Goal: Check status: Check status

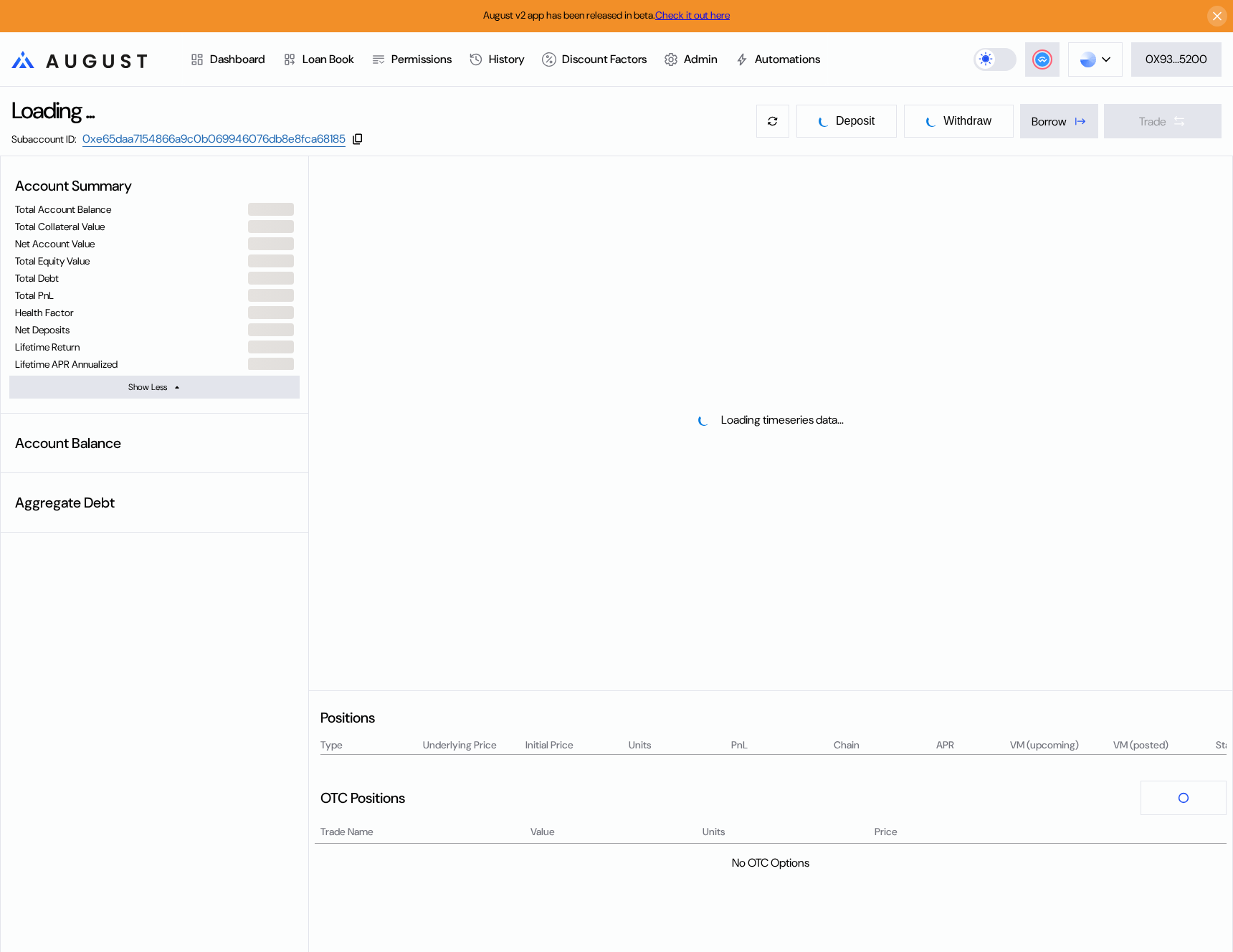
select select "*"
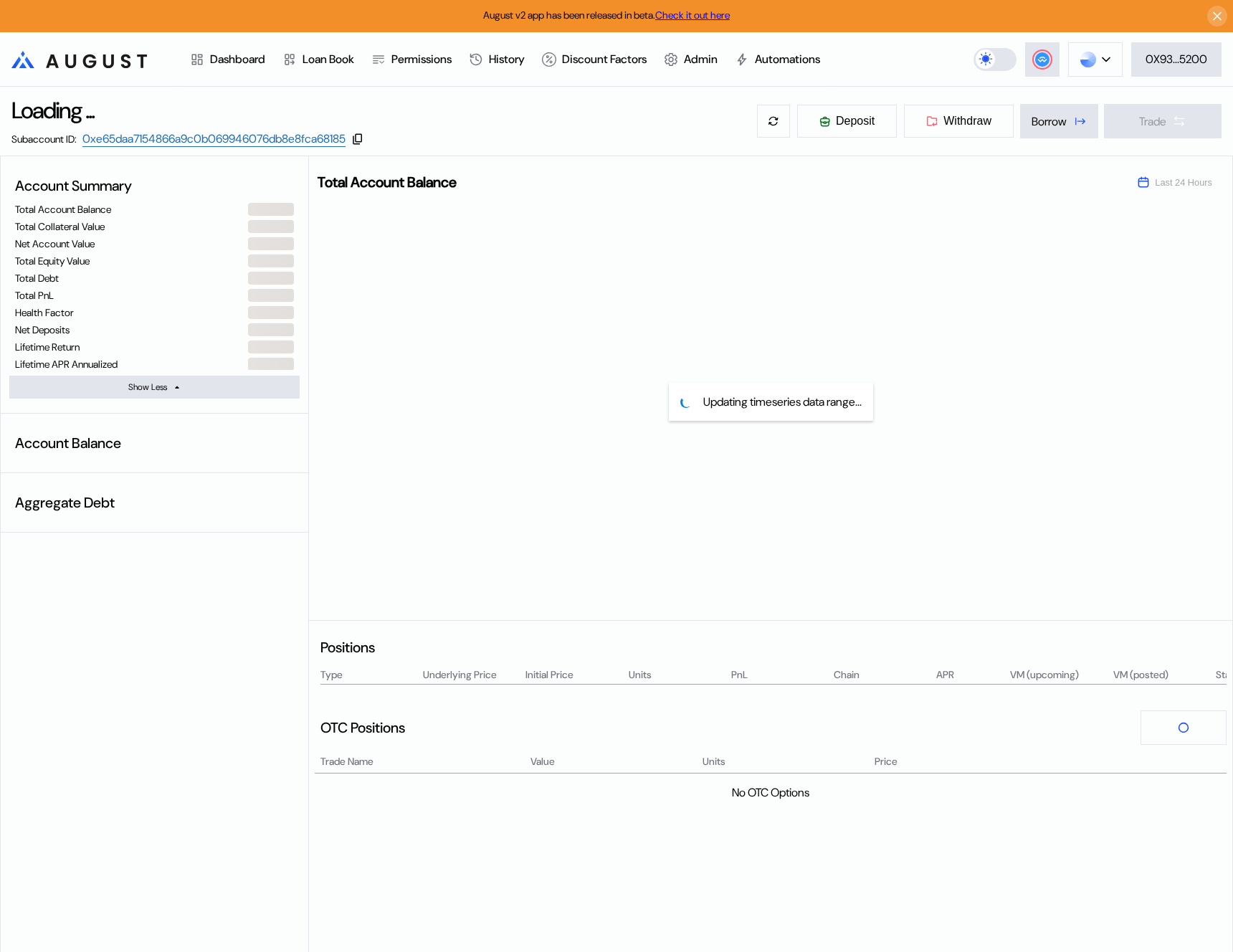
click at [102, 709] on div "Account Summary Total Account Balance Total Collateral Value Net Account Value …" at bounding box center [155, 575] width 309 height 839
click at [546, 98] on div "Loading ... Subaccount ID: 0xe65daa7154866a9c0b069946076db8e8fca68185 Deposit W…" at bounding box center [616, 121] width 1233 height 69
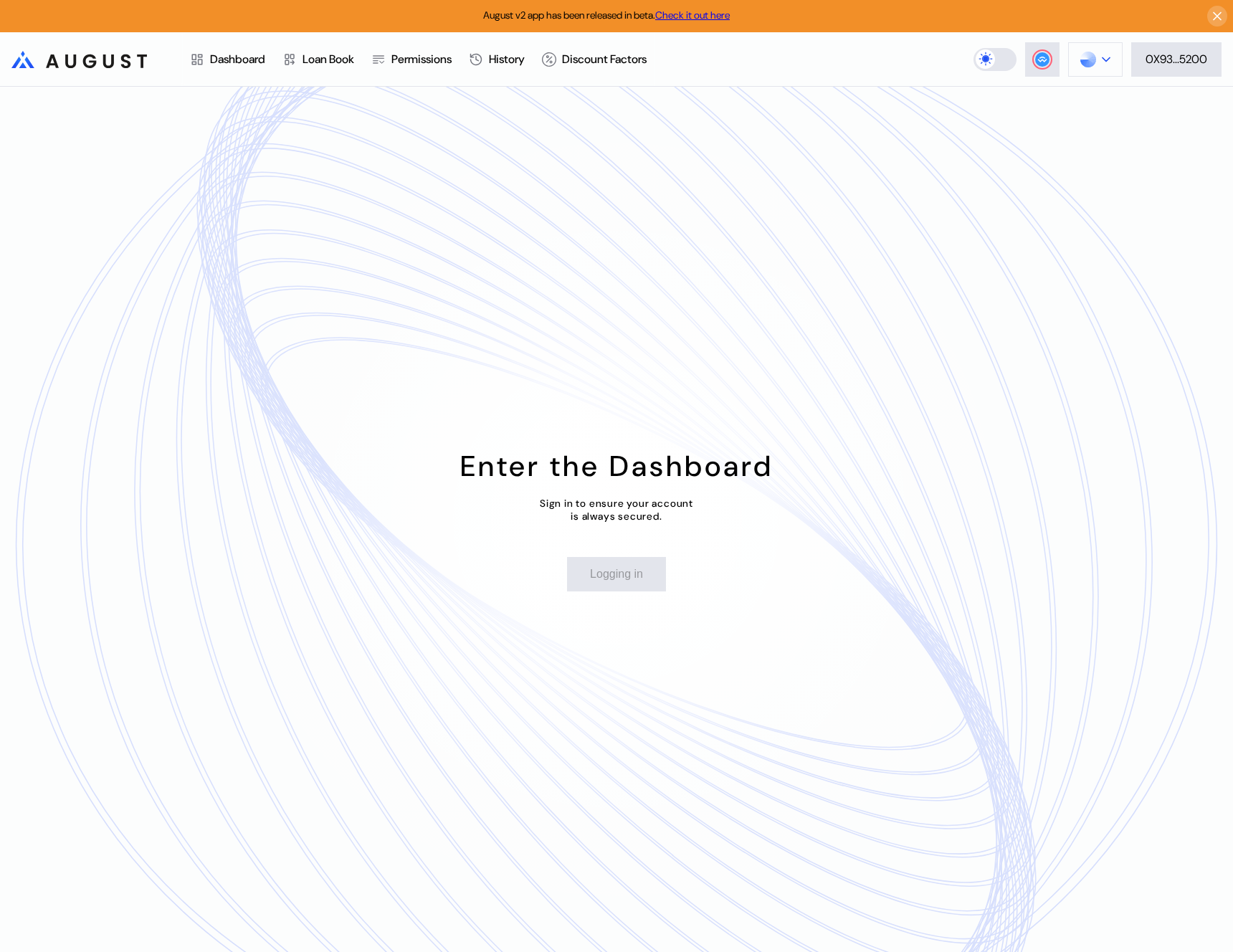
click at [1106, 65] on button at bounding box center [1095, 60] width 54 height 34
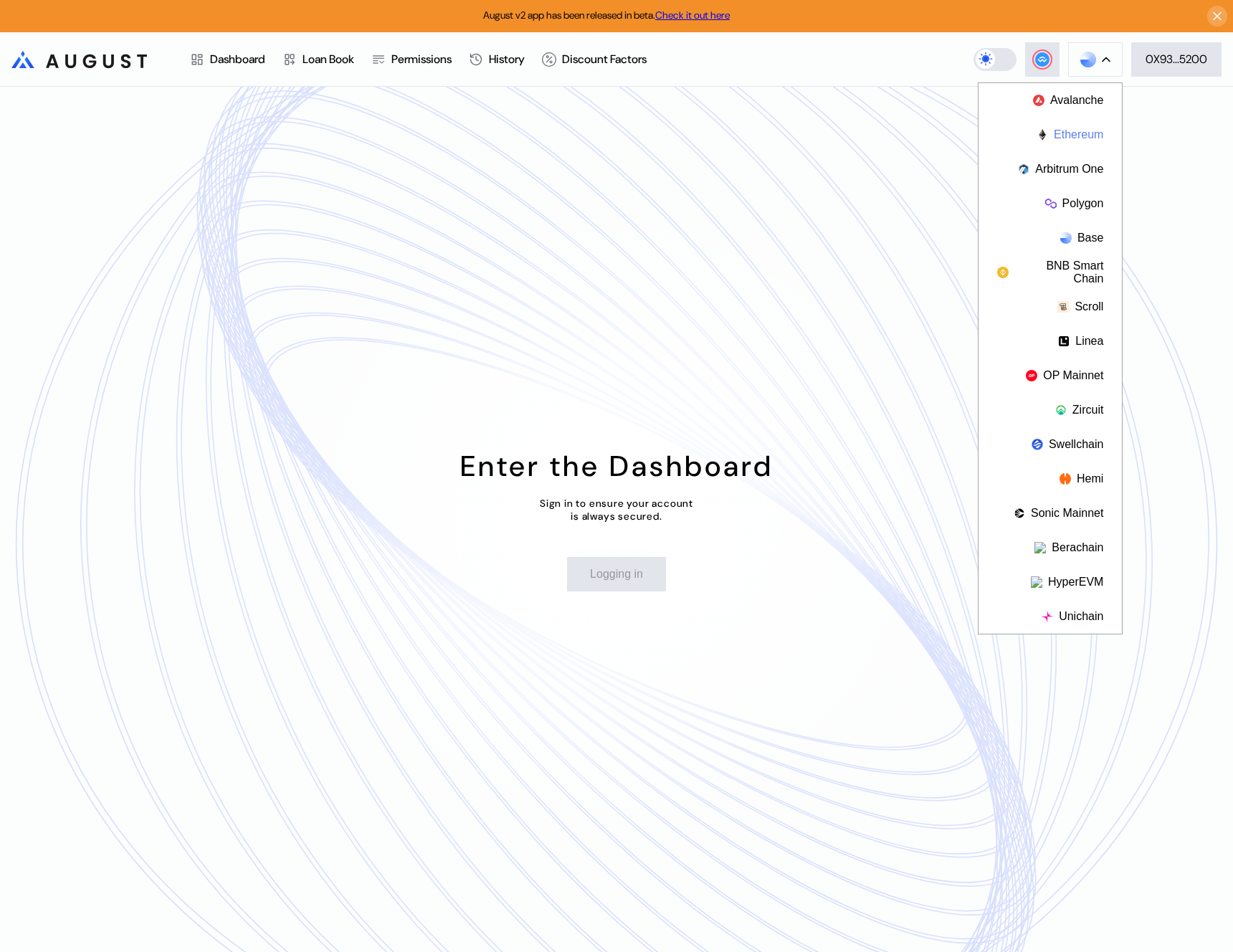
click at [1085, 130] on button "Ethereum" at bounding box center [1050, 135] width 144 height 34
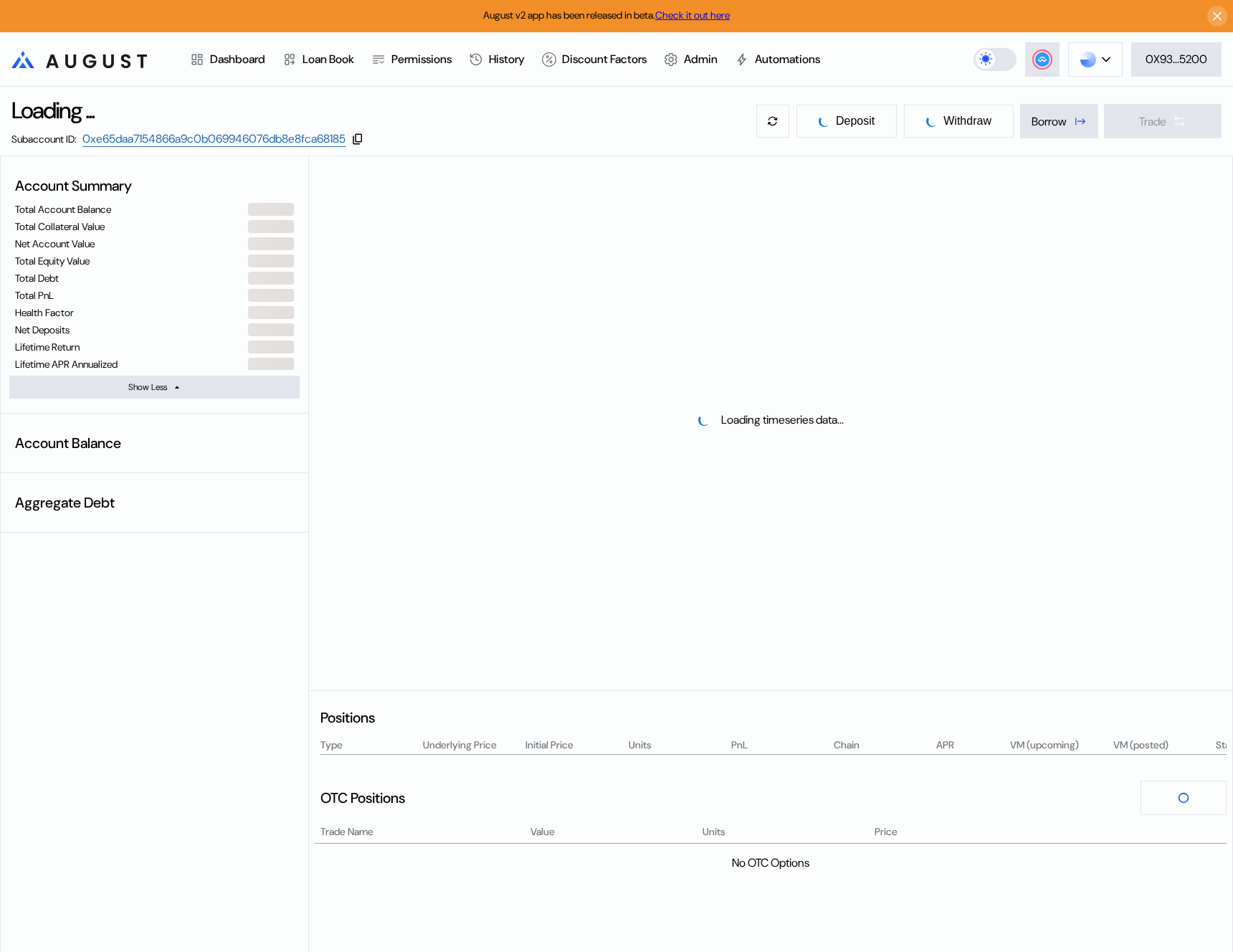
click at [174, 593] on div "Account Summary Total Account Balance Total Collateral Value Net Account Value …" at bounding box center [155, 611] width 309 height 909
select select "*"
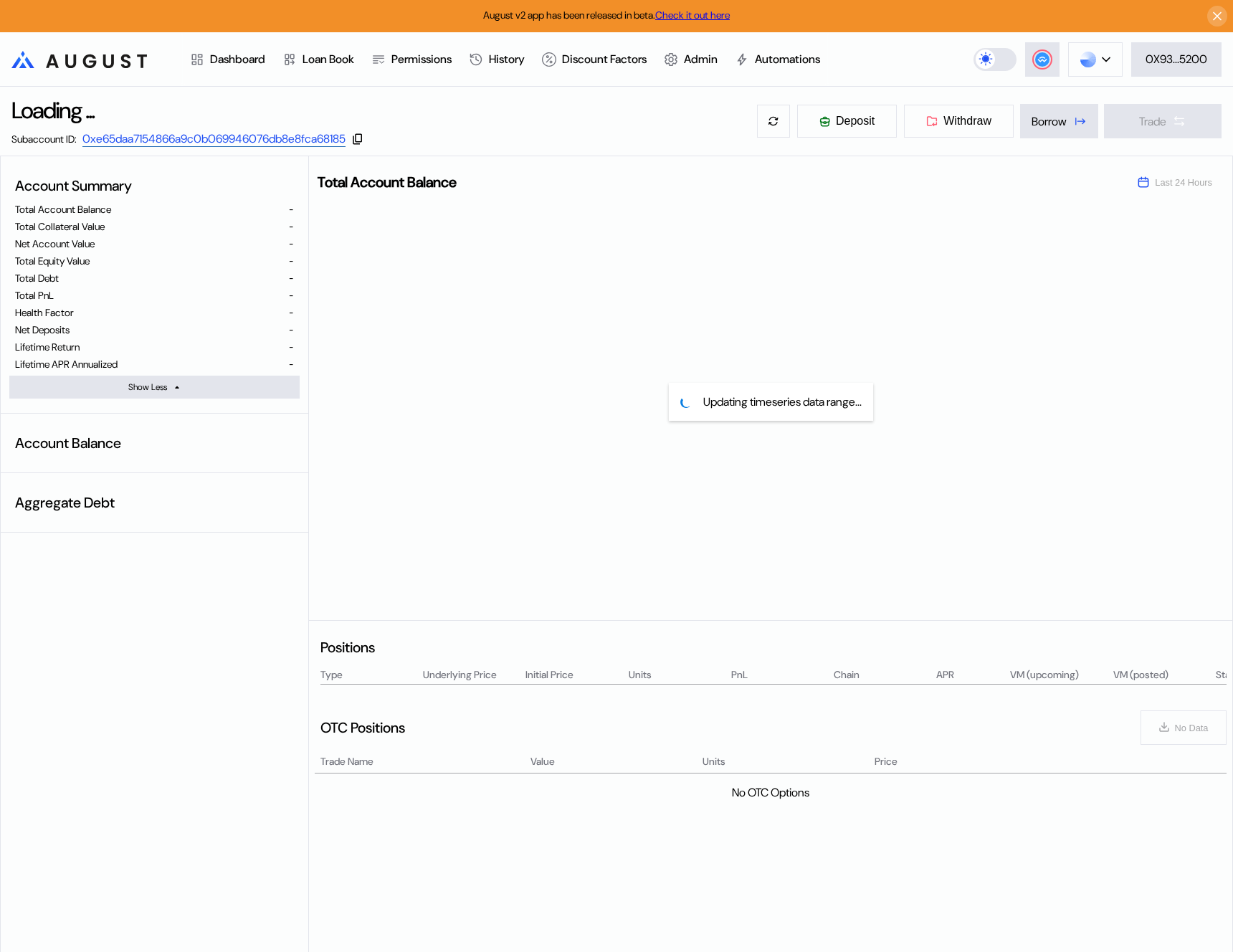
click at [178, 139] on link "0xe65daa7154866a9c0b069946076db8e8fca68185" at bounding box center [213, 139] width 264 height 16
click at [1087, 57] on img at bounding box center [1088, 59] width 16 height 16
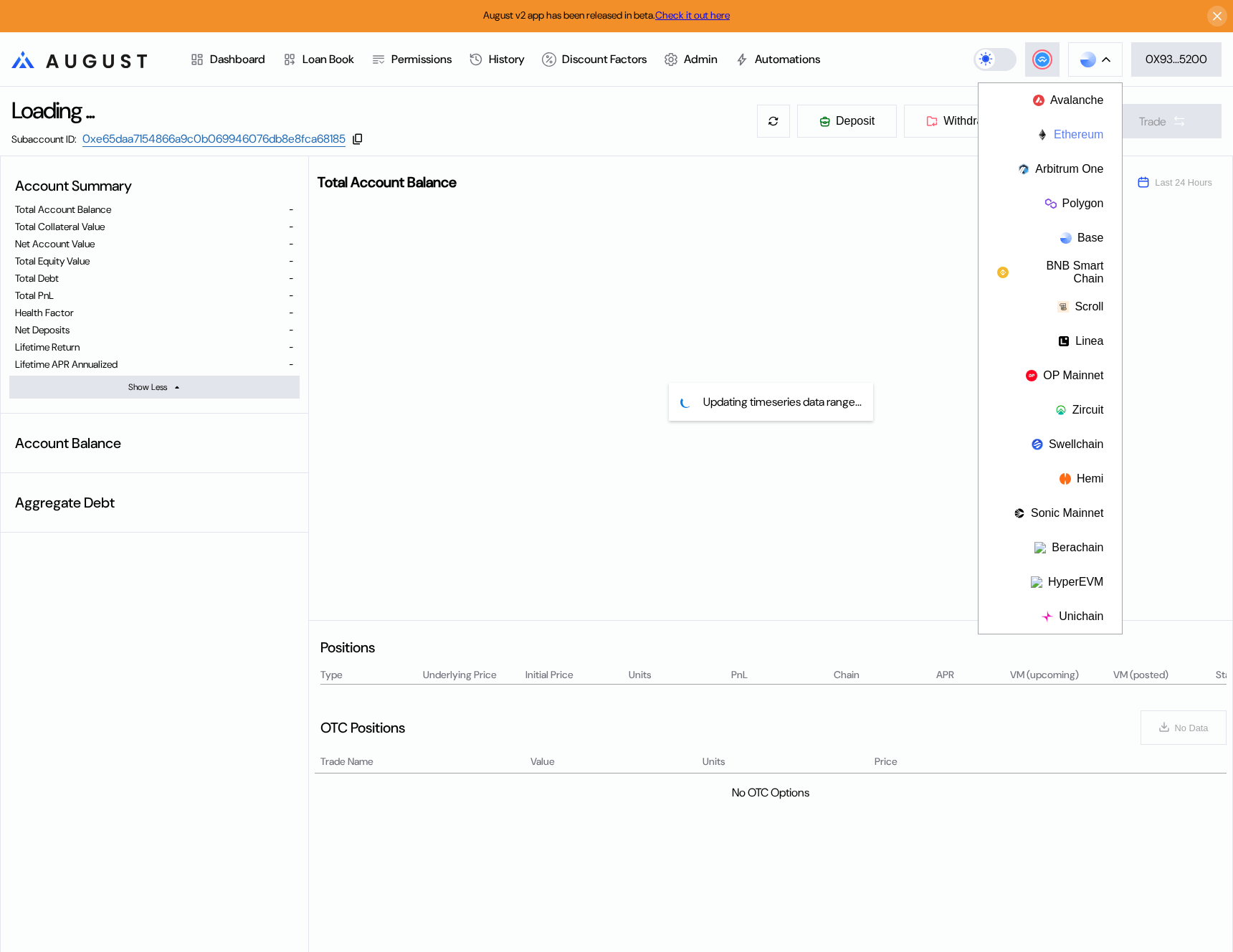
click at [1068, 139] on button "Ethereum" at bounding box center [1050, 135] width 144 height 34
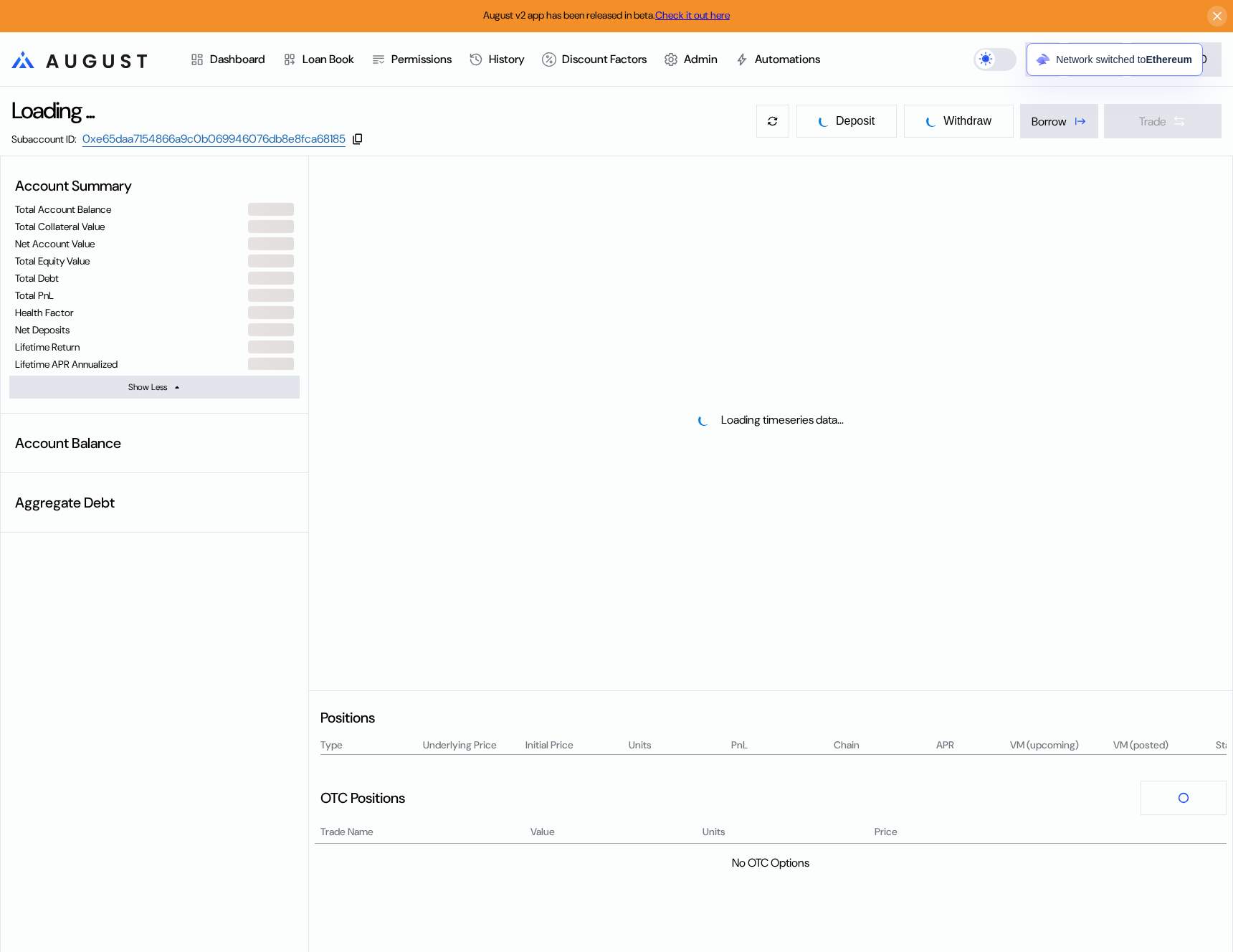
click at [418, 227] on div "Loading timeseries data..." at bounding box center [770, 419] width 924 height 527
select select "*"
click at [346, 134] on link "0xe65daa7154866a9c0b069946076db8e8fca68185" at bounding box center [213, 139] width 264 height 16
select select "*"
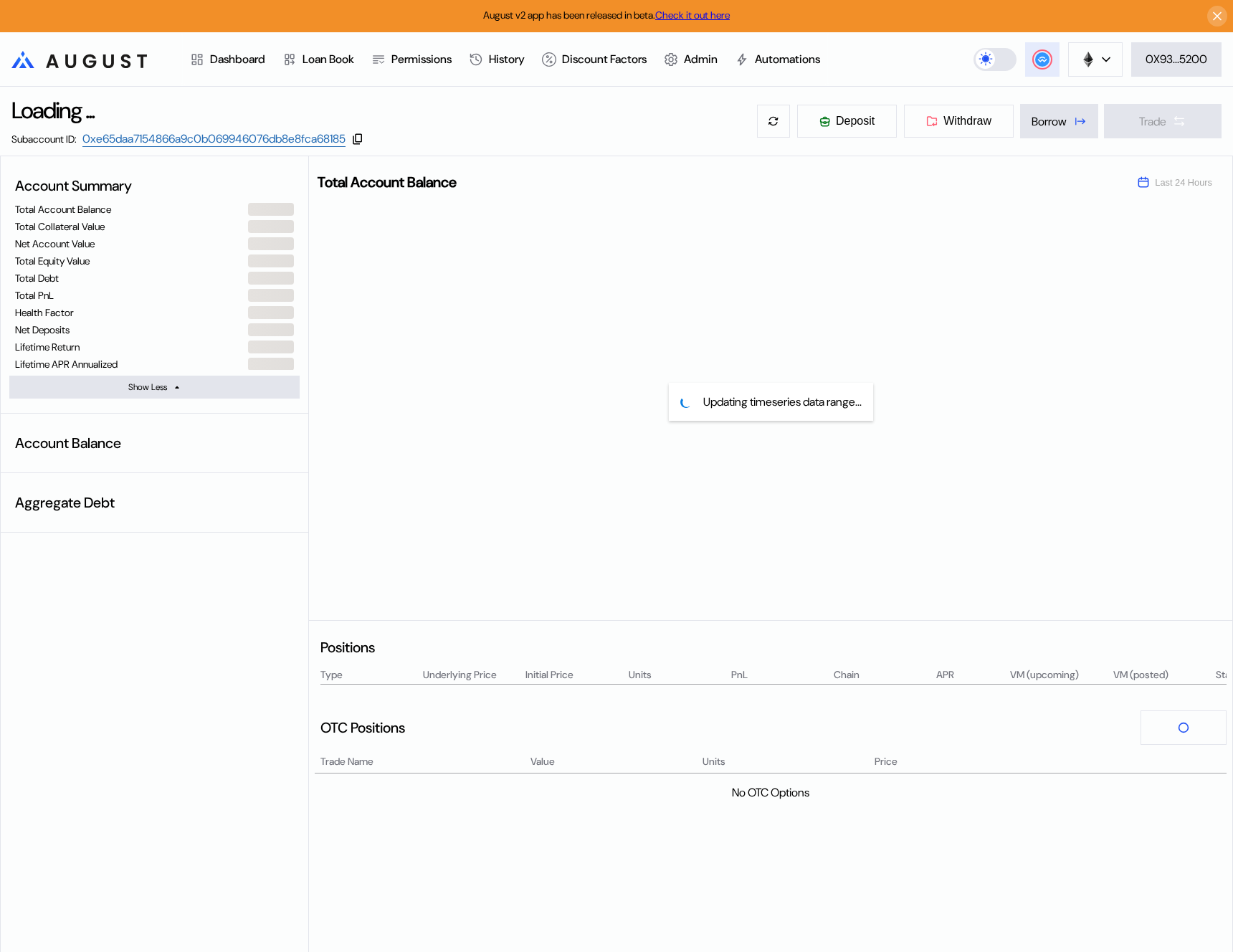
click at [1040, 62] on circle at bounding box center [1042, 59] width 14 height 14
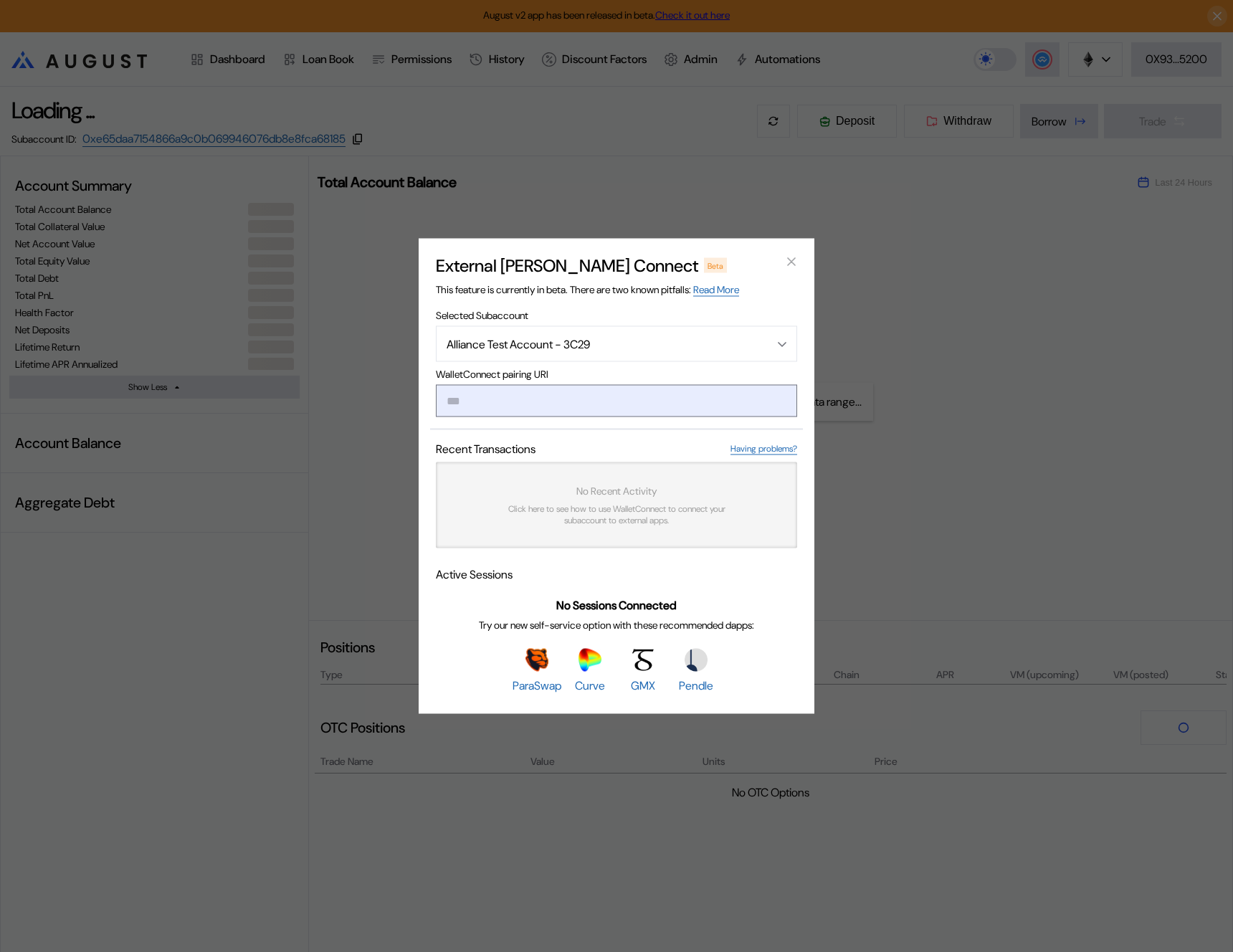
click at [639, 397] on input "modal" at bounding box center [616, 400] width 361 height 32
paste input "**********"
type input "**********"
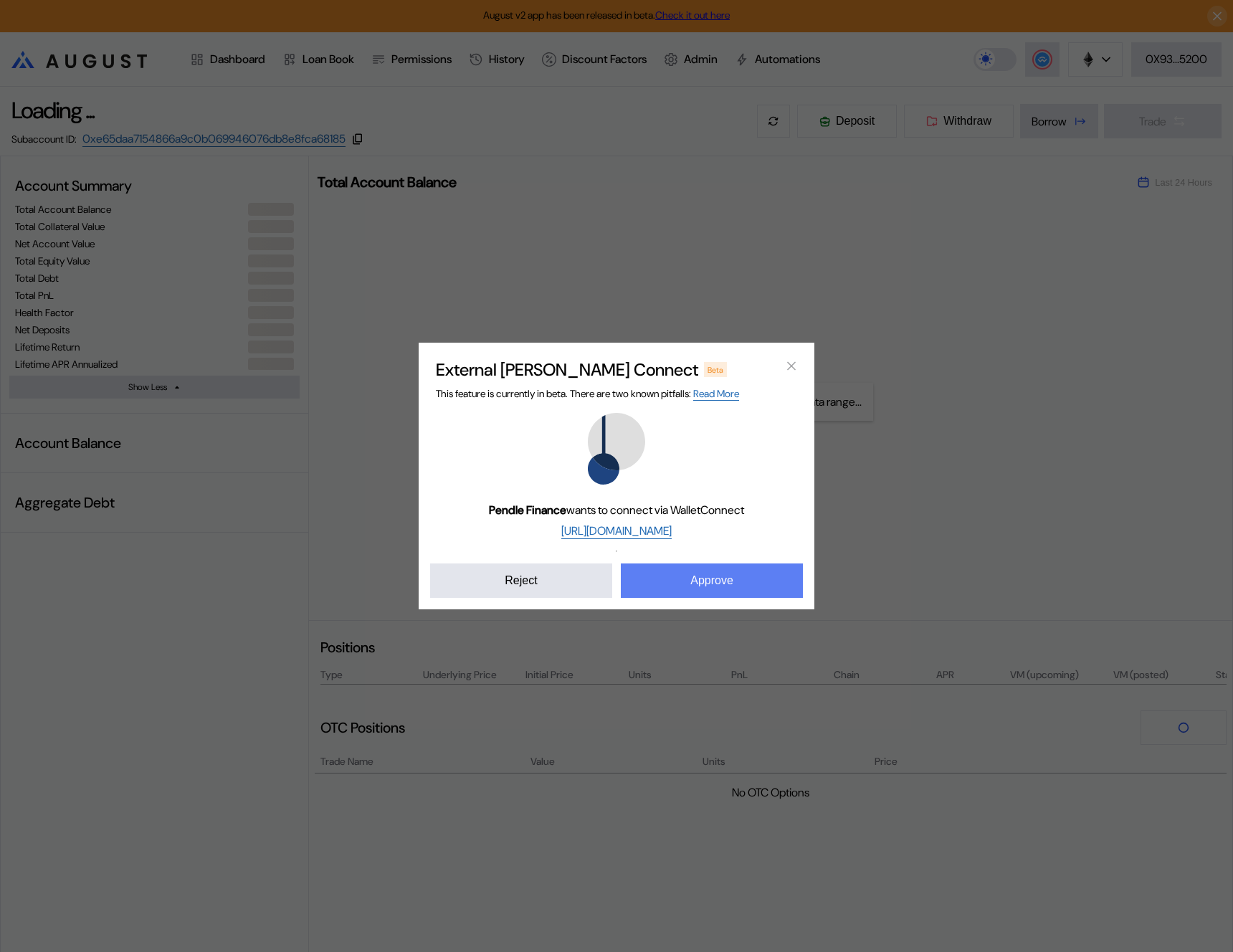
click at [704, 584] on button "Approve" at bounding box center [712, 581] width 182 height 34
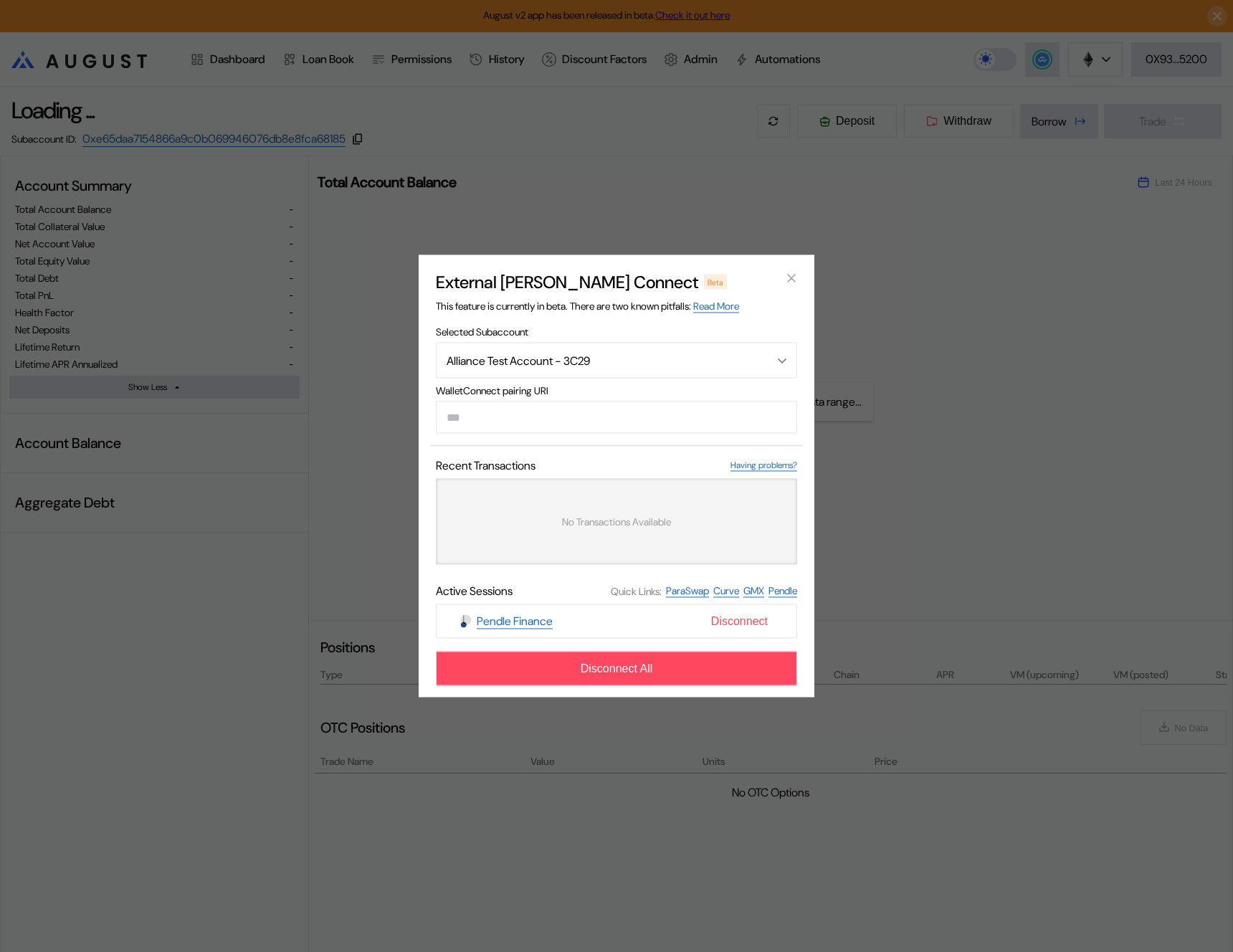
click at [713, 620] on span "Disconnect" at bounding box center [740, 621] width 68 height 25
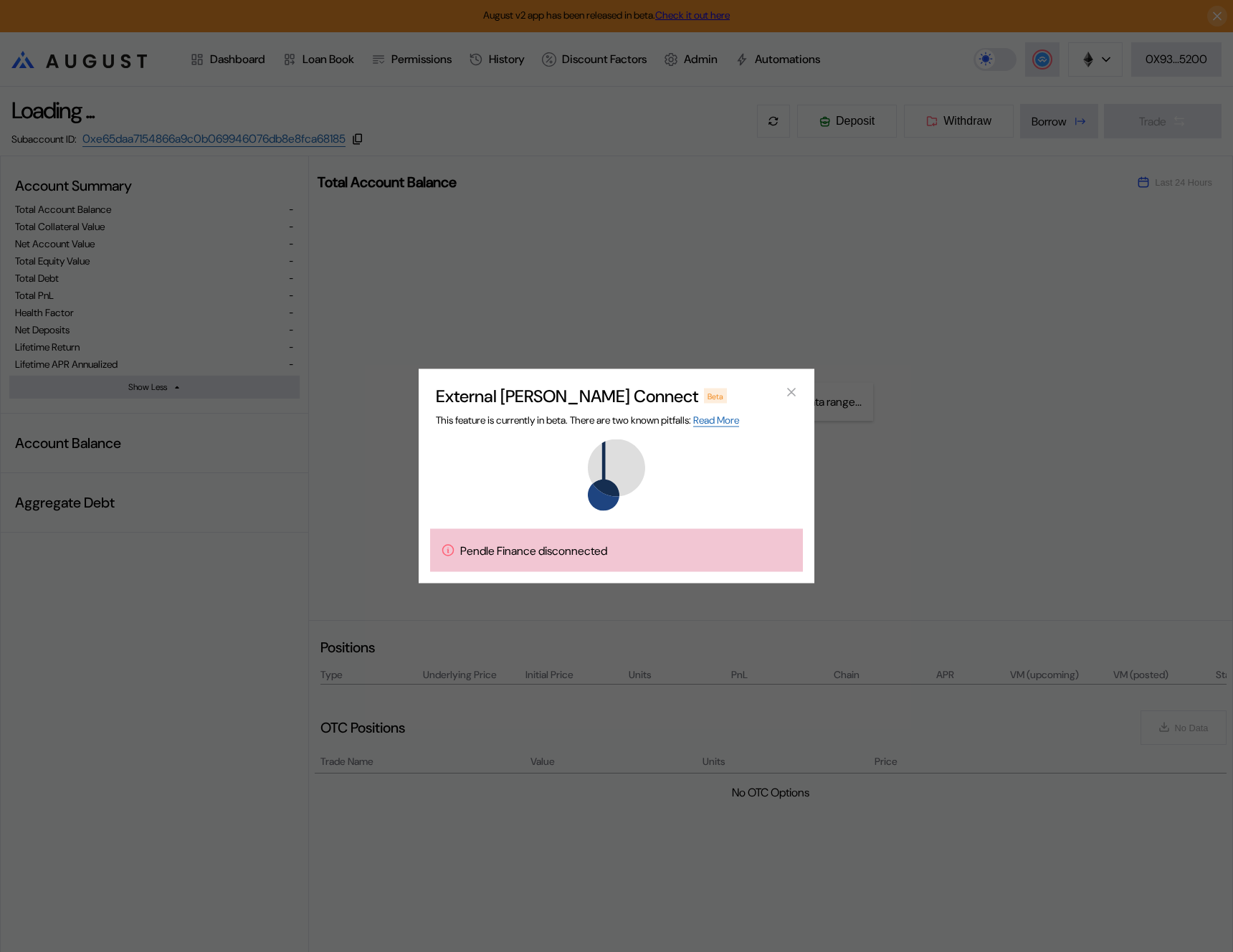
click at [841, 296] on div "External dApp Connect Beta This feature is currently in beta. There are two kno…" at bounding box center [616, 476] width 1233 height 952
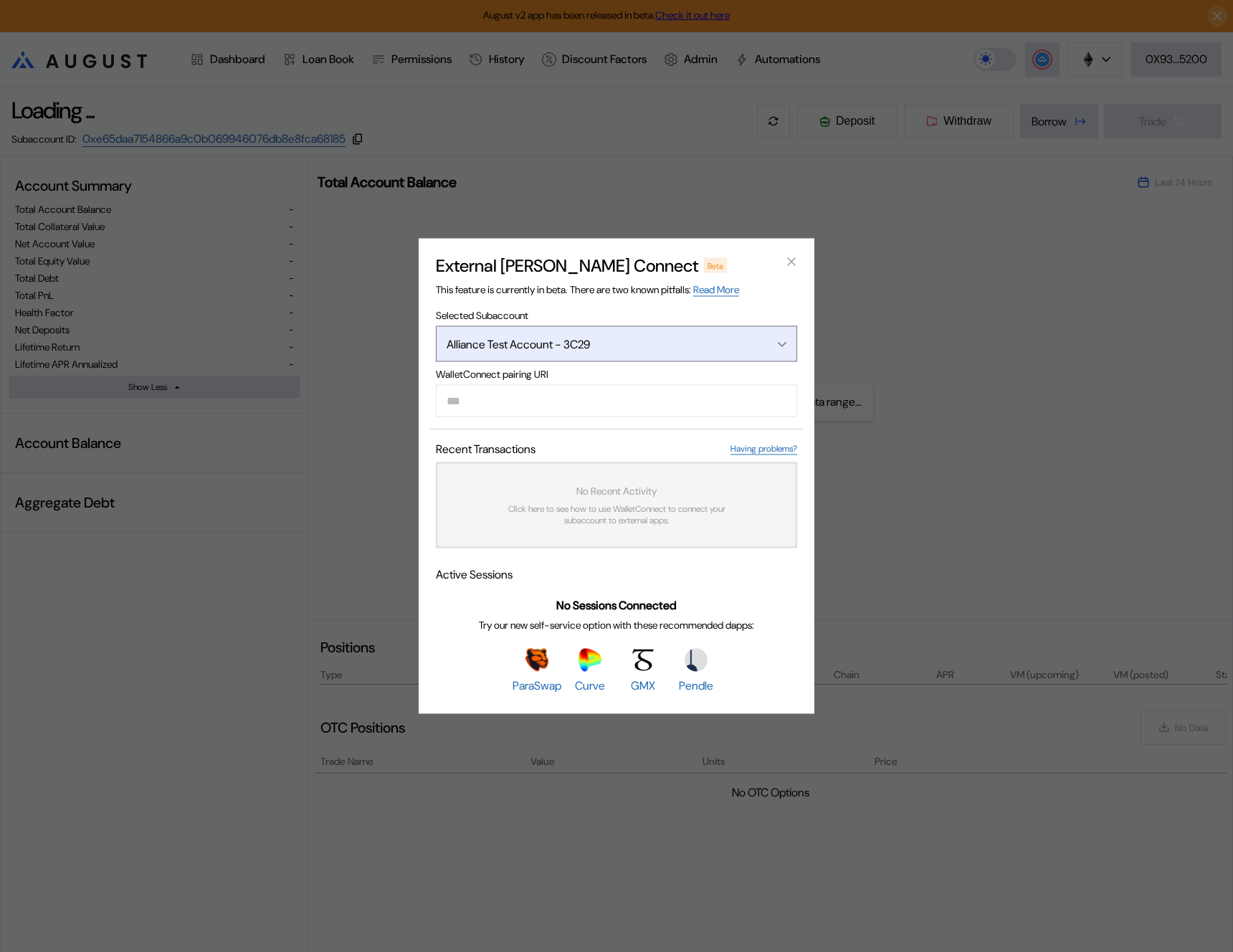
click at [704, 350] on button "Alliance Test Account - 3C29" at bounding box center [616, 344] width 361 height 36
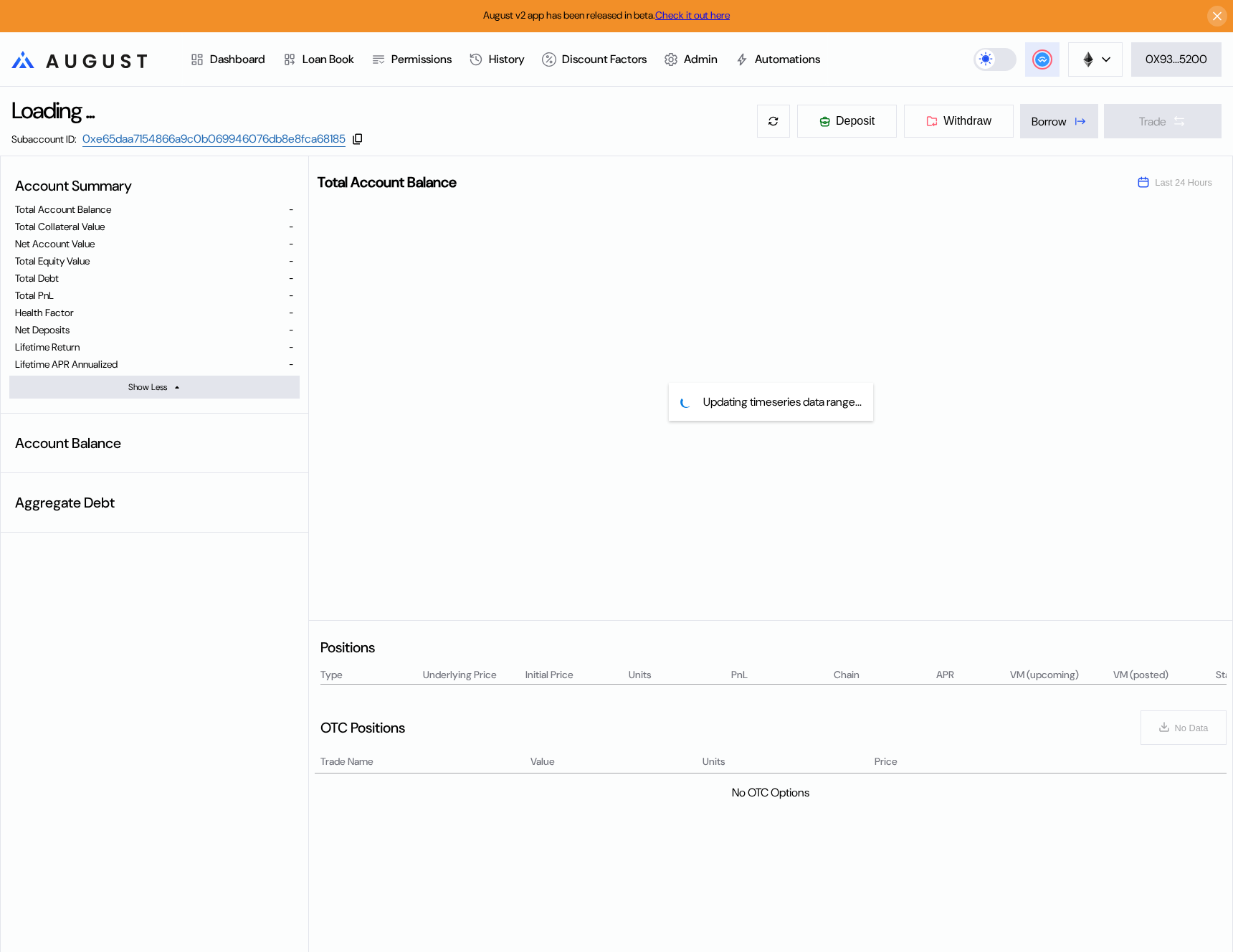
click at [1043, 57] on g at bounding box center [1042, 59] width 14 height 14
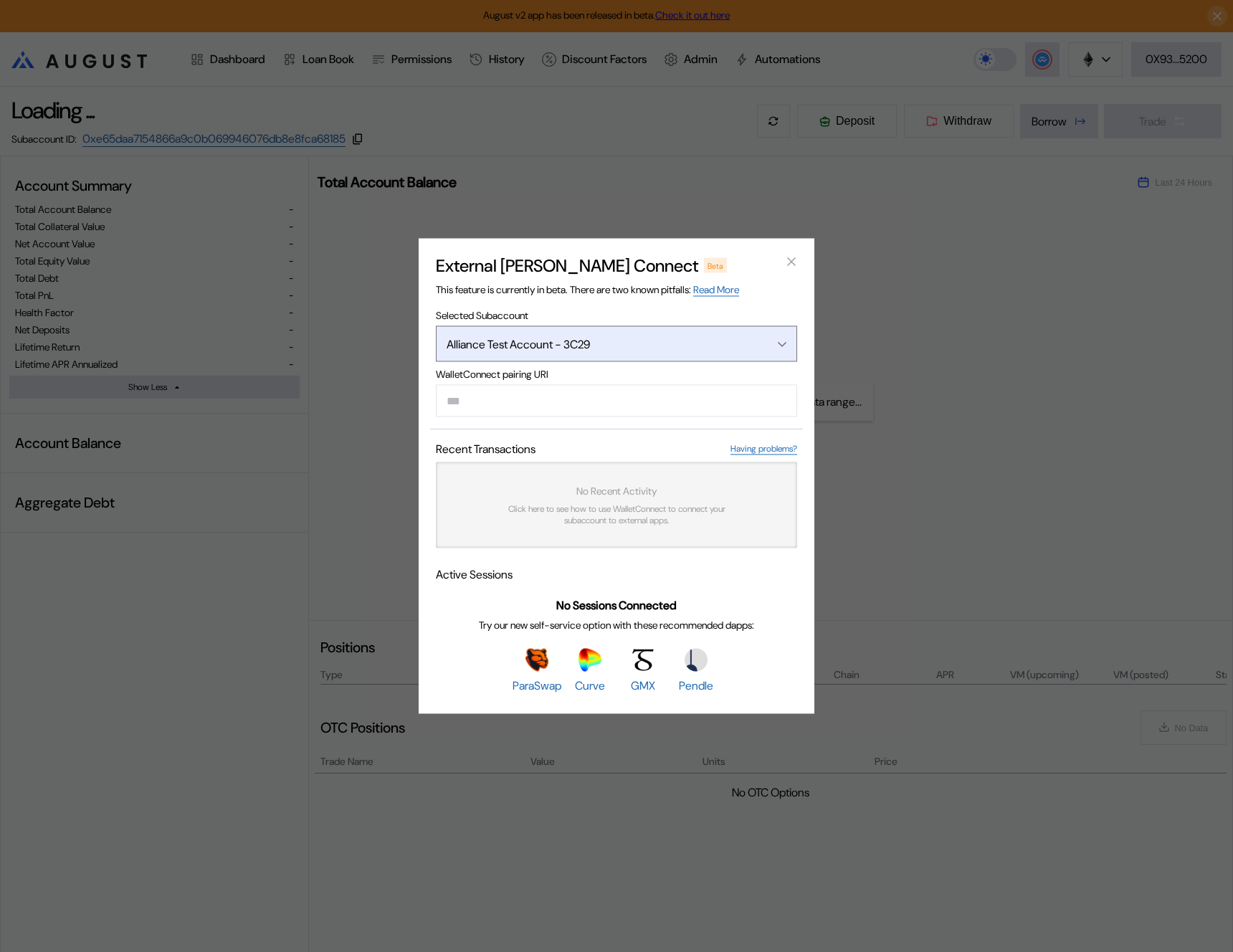
click at [511, 336] on div "Alliance Test Account - 3C29" at bounding box center [598, 344] width 303 height 15
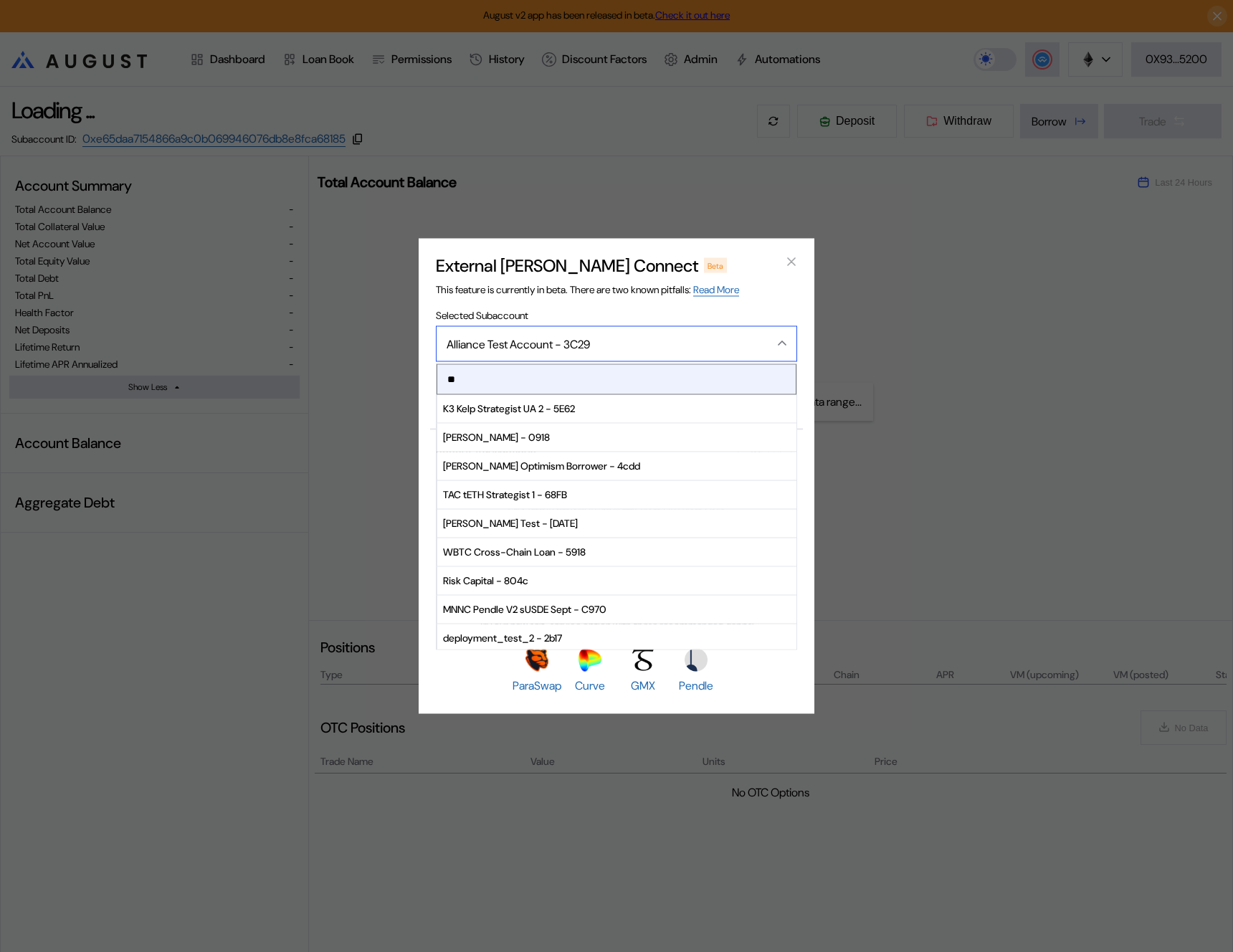
type input "***"
type input "****"
